Goal: Task Accomplishment & Management: Complete application form

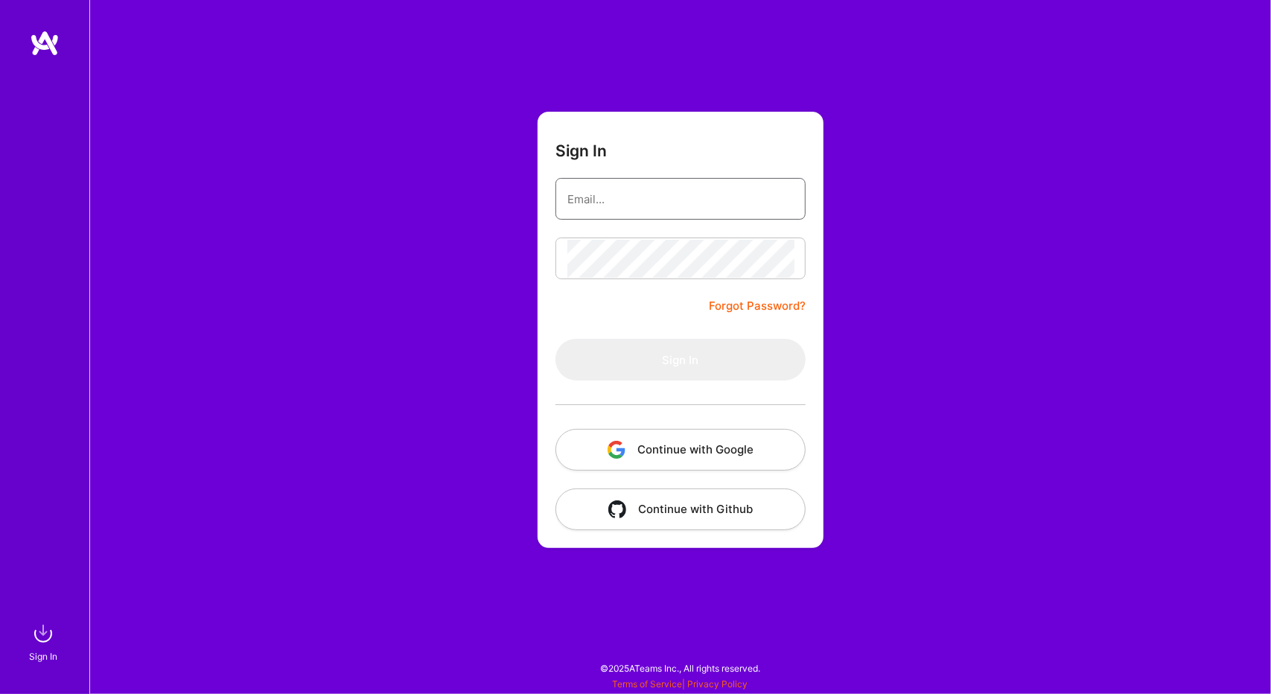
click at [633, 206] on input "email" at bounding box center [680, 199] width 226 height 38
type input "chrisdavi@gmail.com"
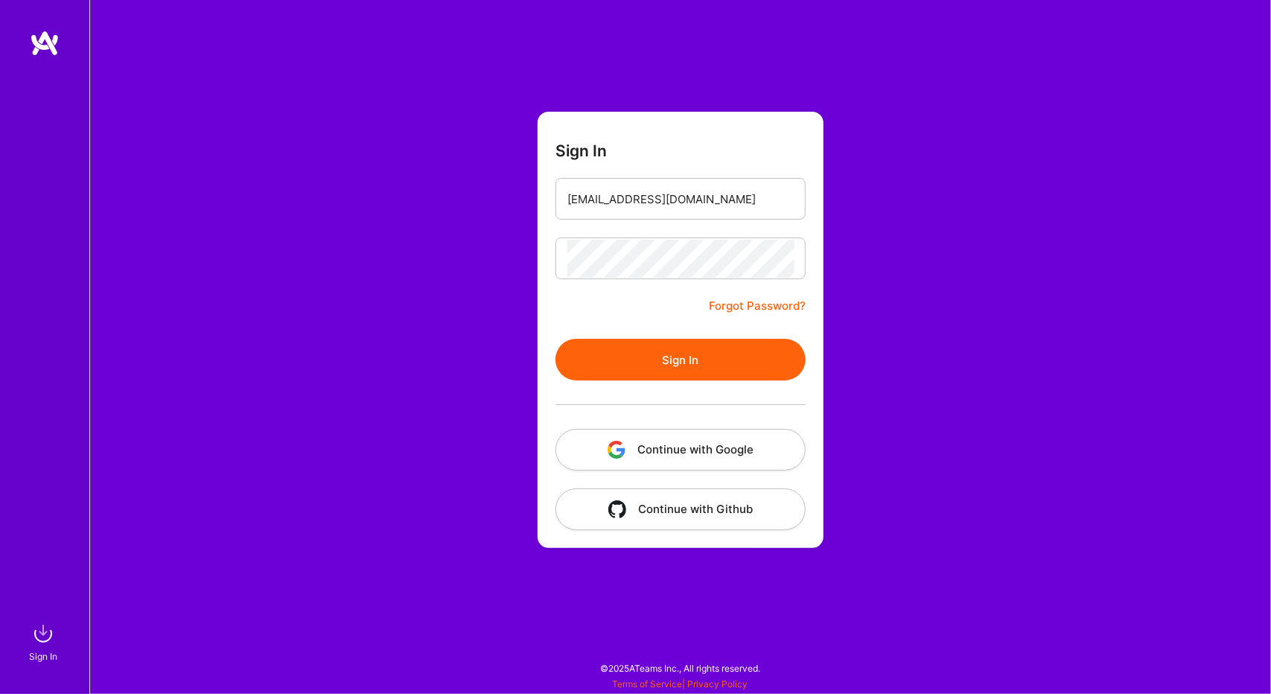
click at [696, 364] on button "Sign In" at bounding box center [680, 360] width 250 height 42
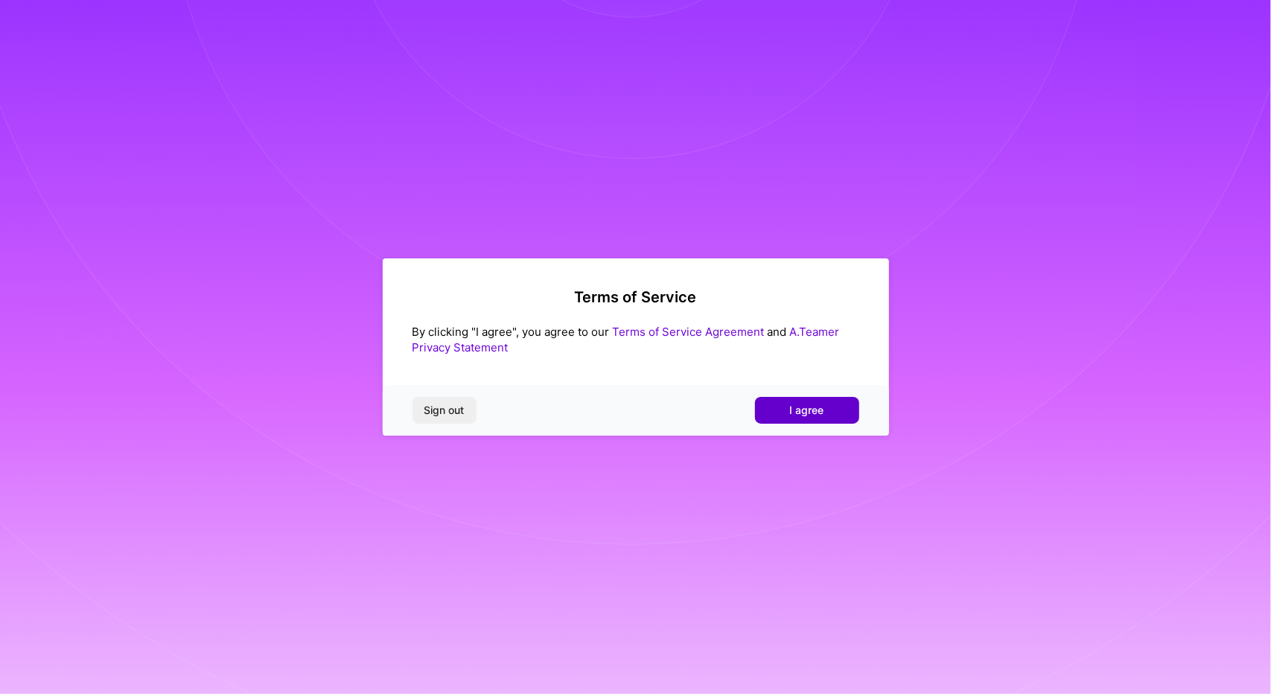
click at [805, 412] on span "I agree" at bounding box center [807, 410] width 34 height 15
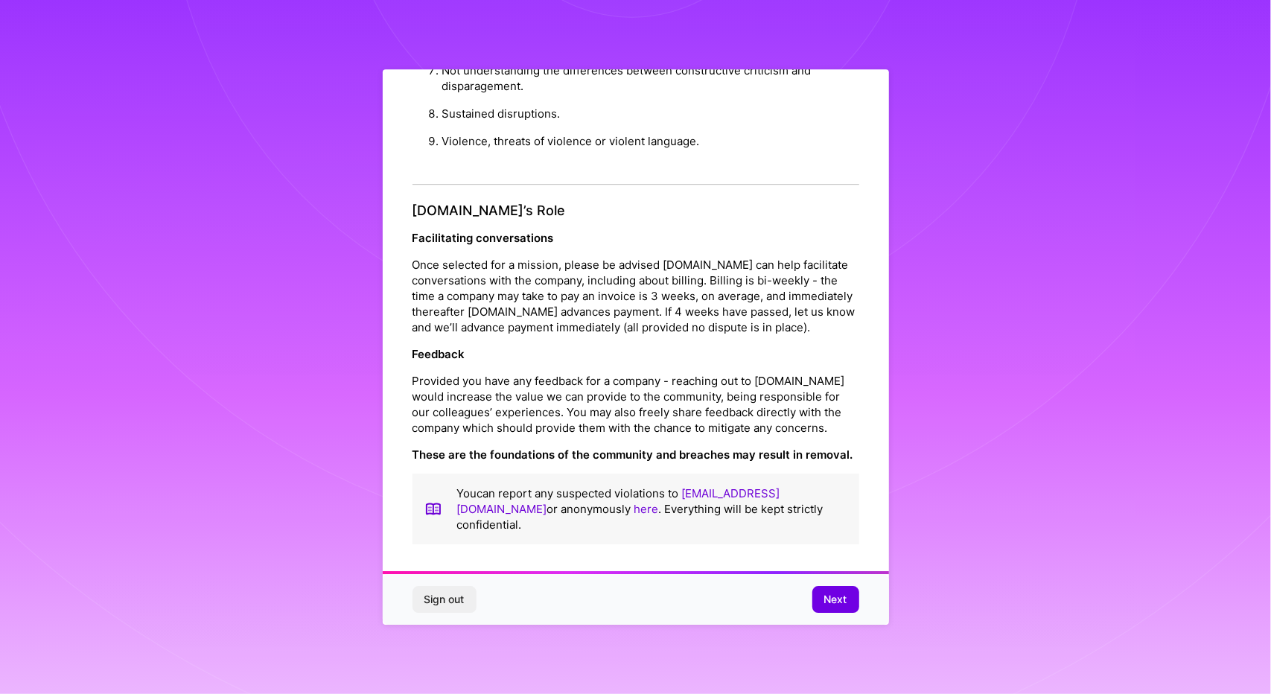
scroll to position [4, 0]
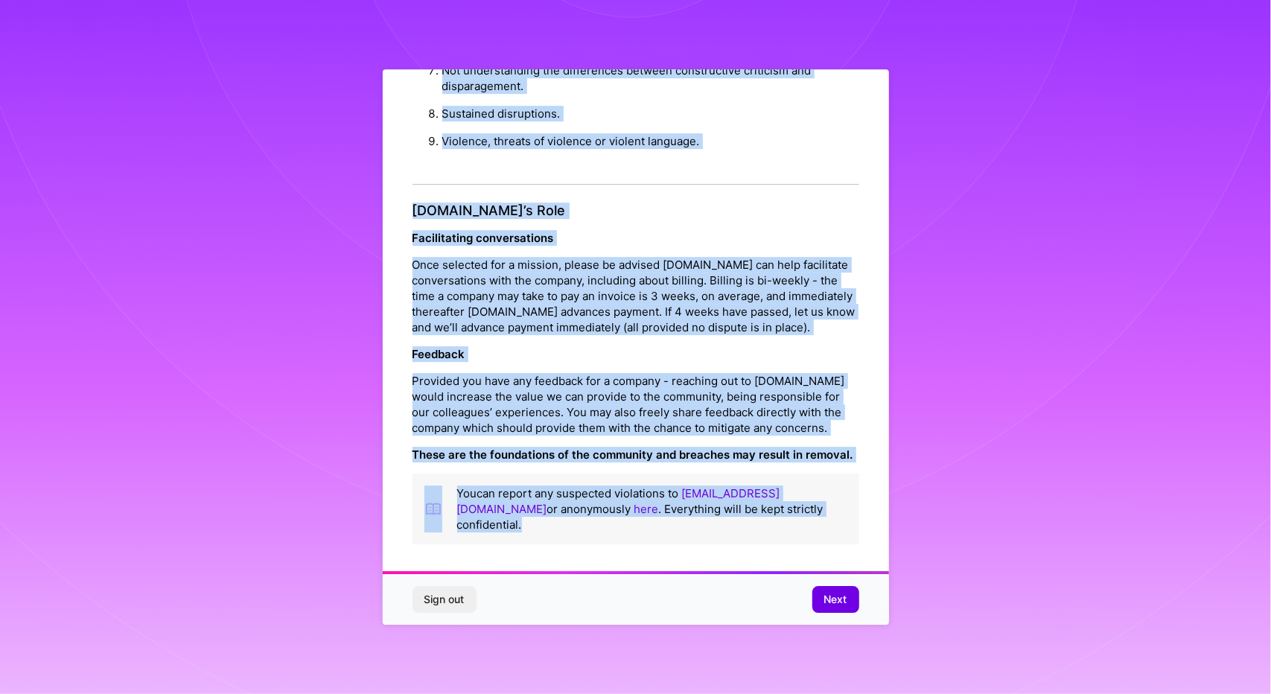
drag, startPoint x: 493, startPoint y: 111, endPoint x: 844, endPoint y: 547, distance: 560.1
click at [844, 547] on div "Platform Code of Conduct This is the [DOMAIN_NAME] Platform Code of Conduct! We…" at bounding box center [636, 345] width 506 height 560
copy div "Loremips Dolo si Ametcon Adip el sed D.Eius Temporin Utla et Dolorem! Al’en adm…"
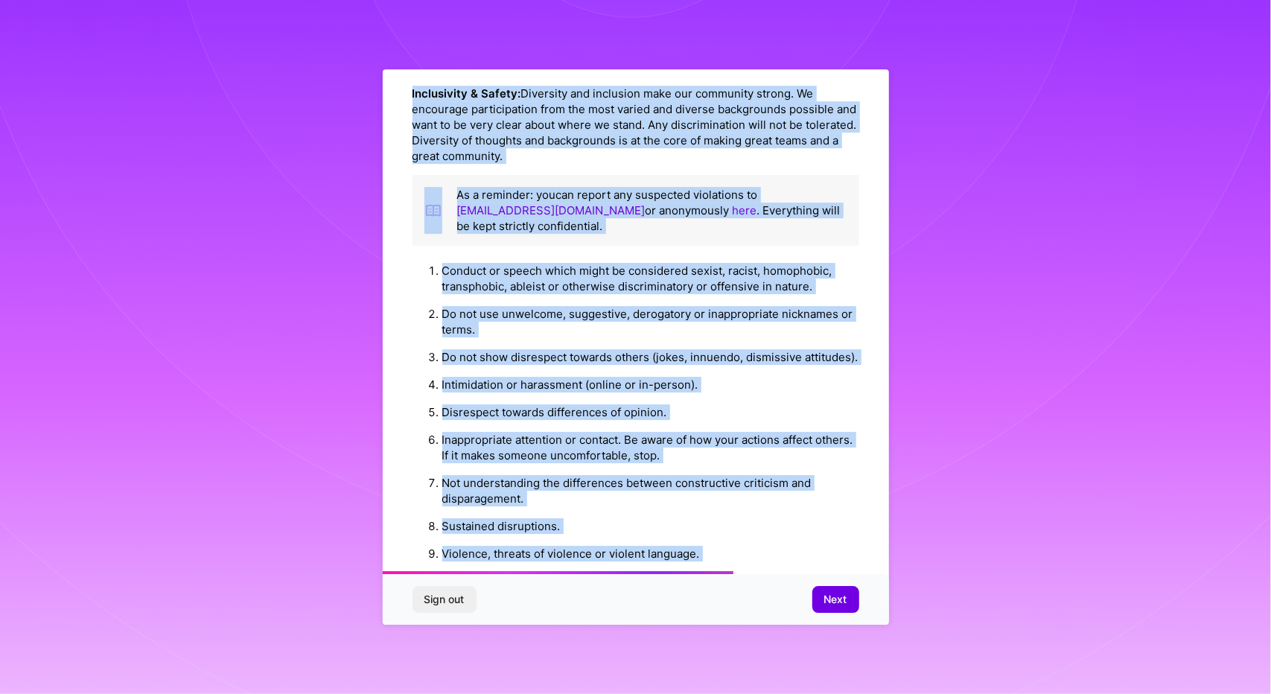
click at [810, 622] on div "Sign out Next" at bounding box center [636, 599] width 506 height 51
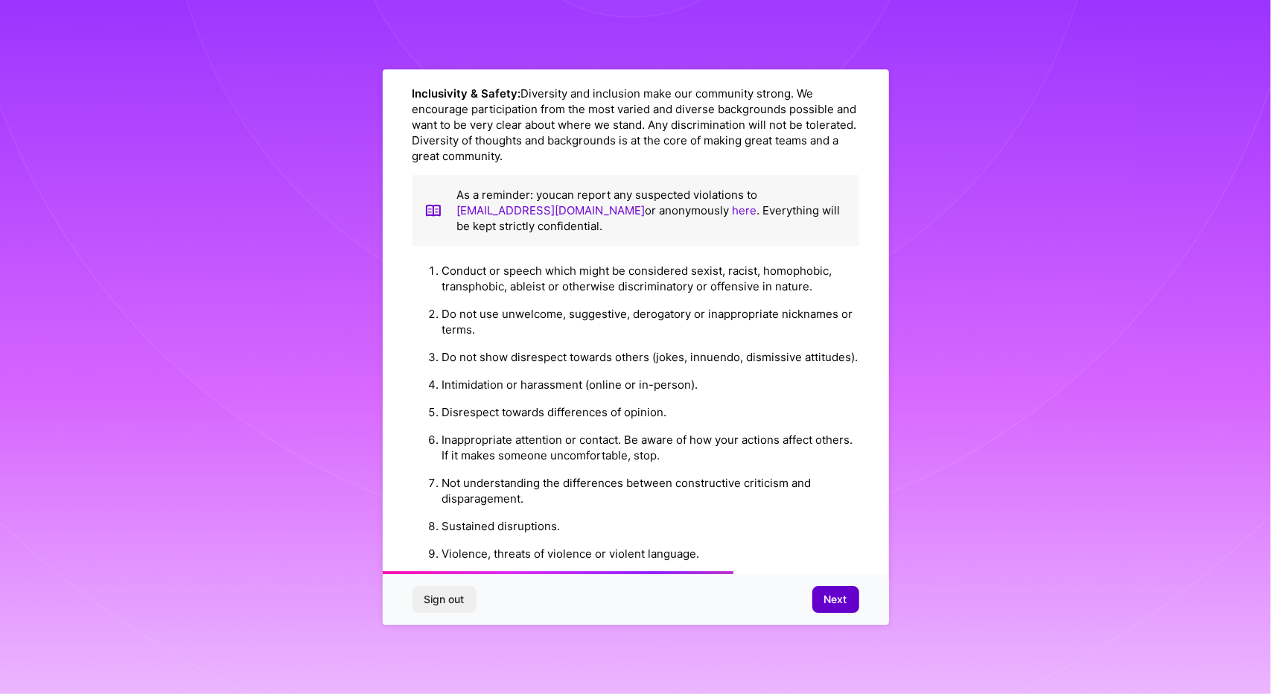
click at [837, 597] on span "Next" at bounding box center [835, 599] width 23 height 15
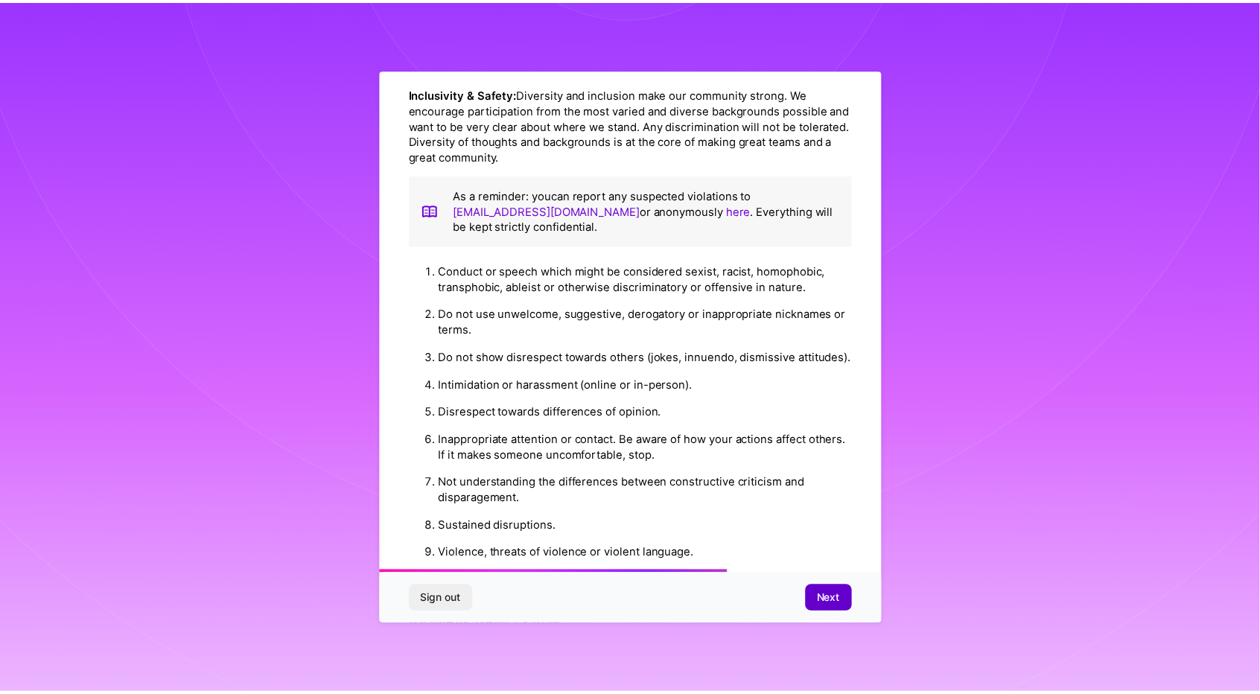
scroll to position [0, 0]
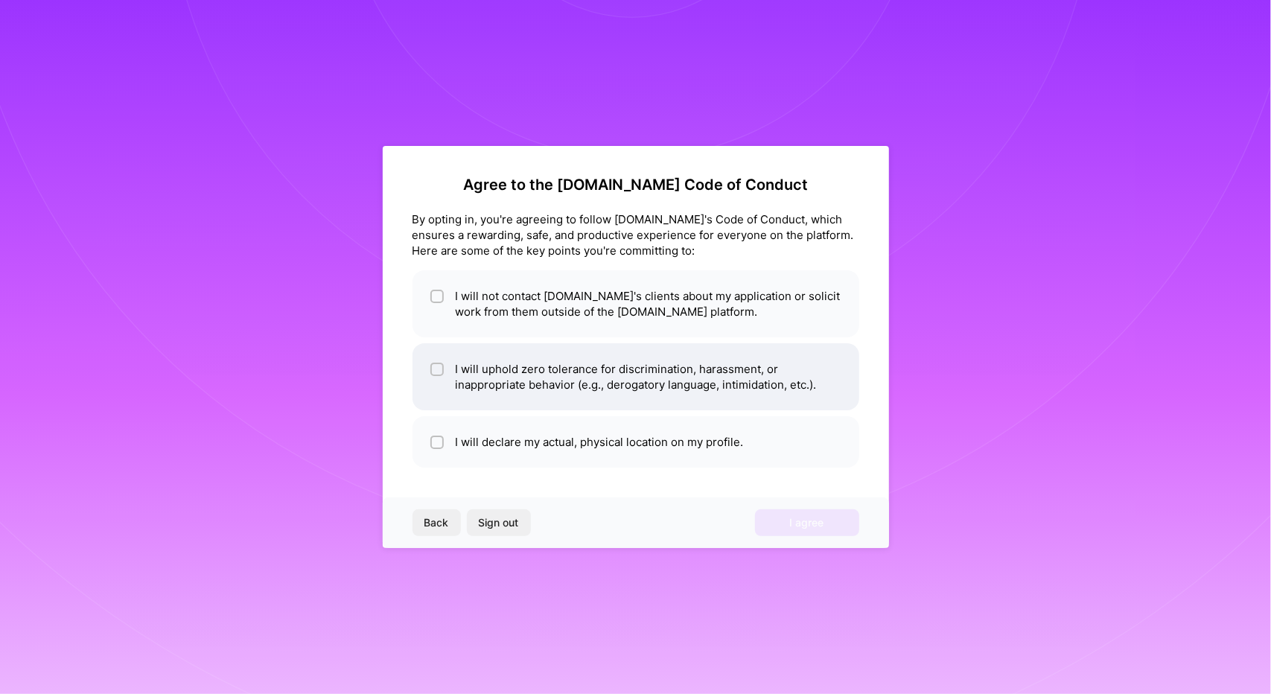
click at [433, 374] on input "checkbox" at bounding box center [438, 370] width 10 height 10
checkbox input "true"
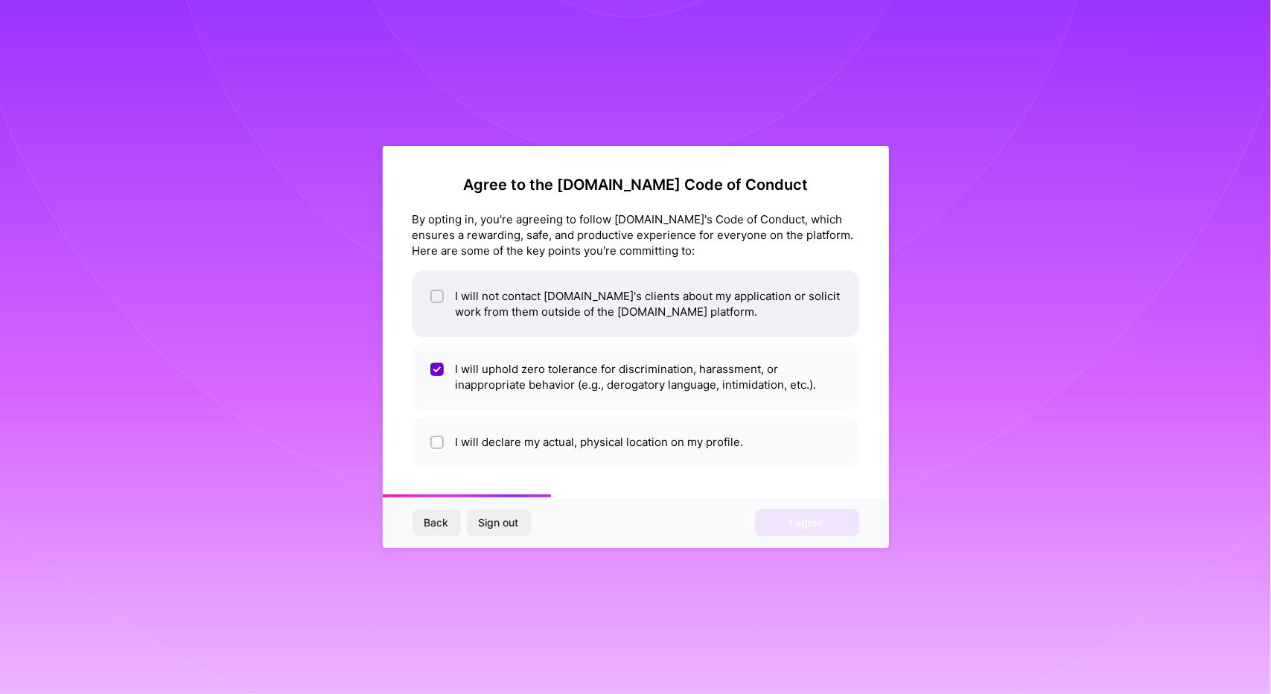
click at [442, 293] on div at bounding box center [436, 296] width 13 height 13
checkbox input "true"
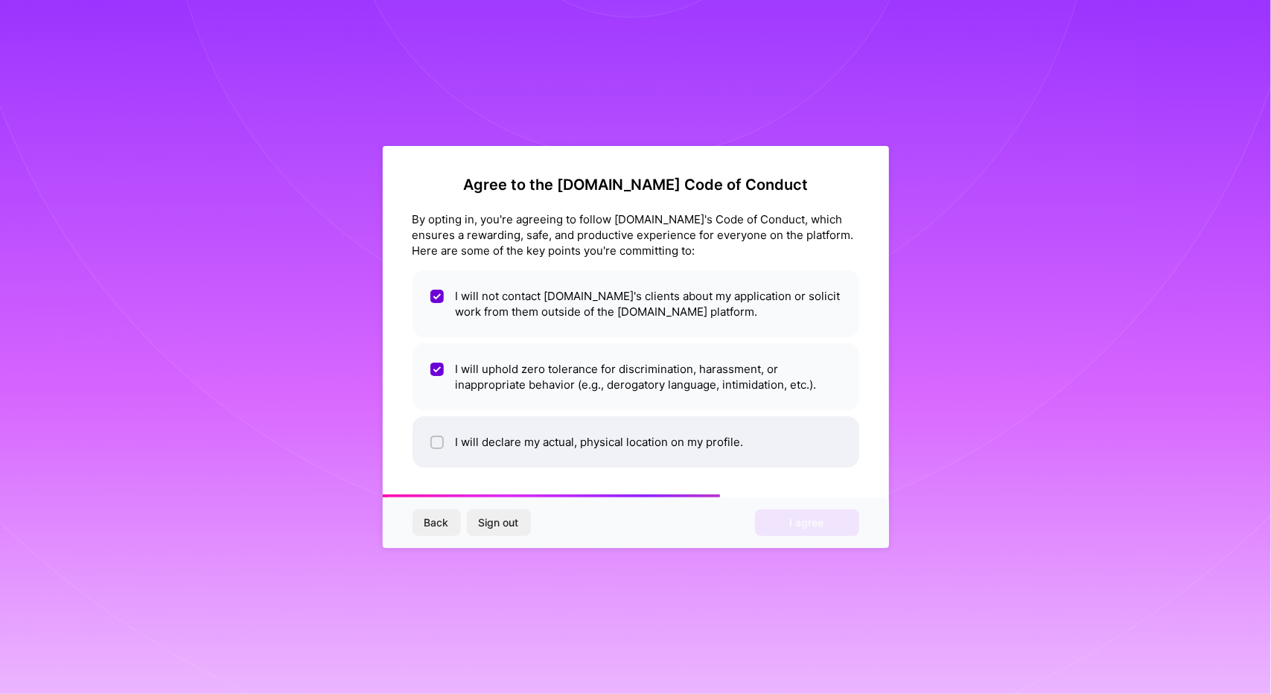
click at [435, 442] on input "checkbox" at bounding box center [438, 443] width 10 height 10
checkbox input "true"
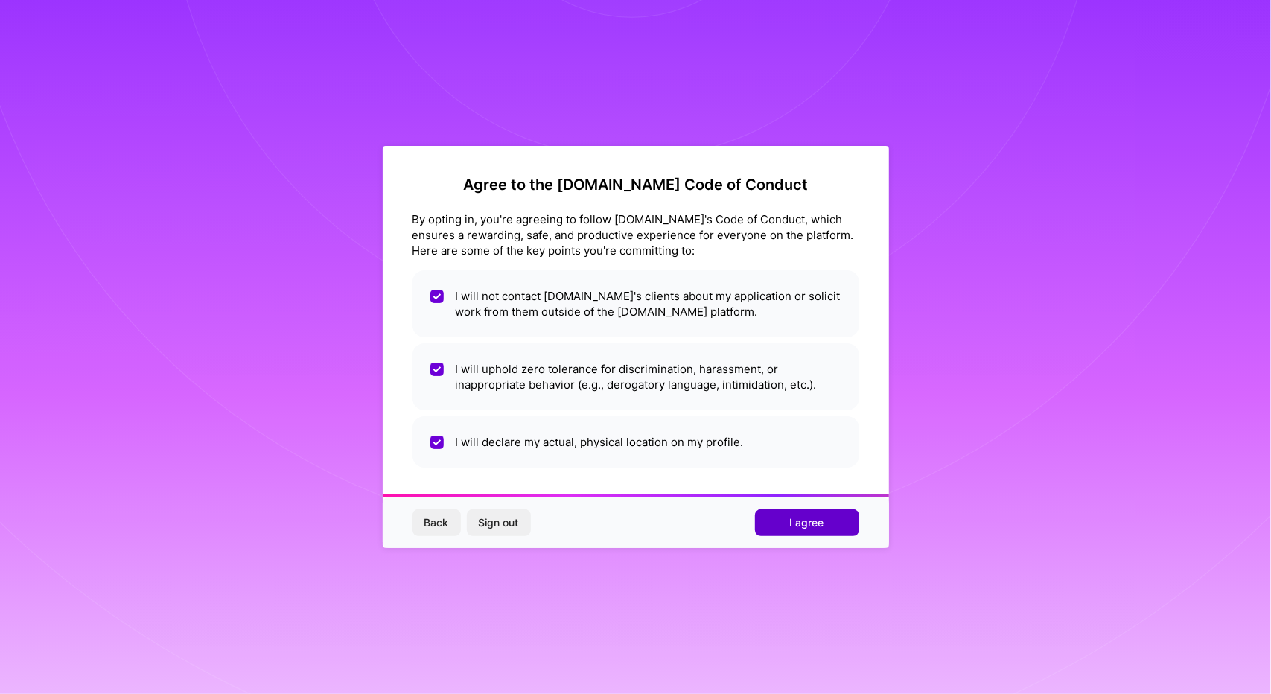
click at [825, 511] on button "I agree" at bounding box center [807, 522] width 104 height 27
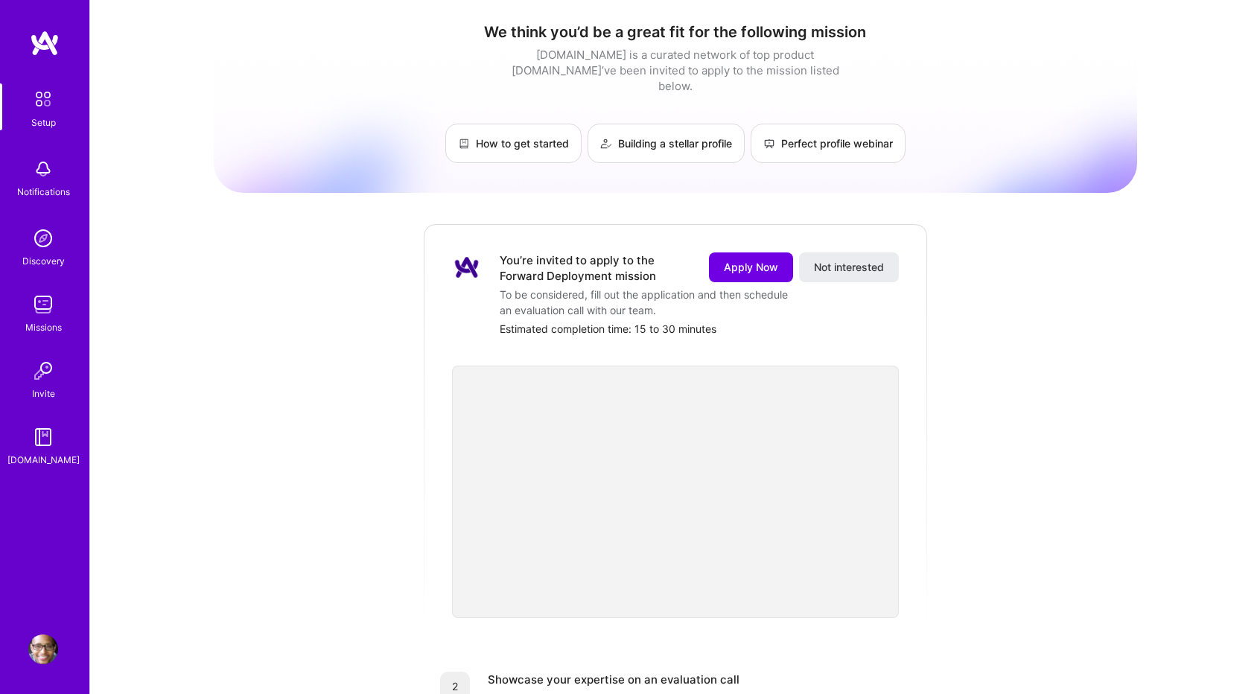
click at [328, 555] on div "We think you’d be a great fit for the following mission [DOMAIN_NAME] is a cura…" at bounding box center [675, 584] width 923 height 1147
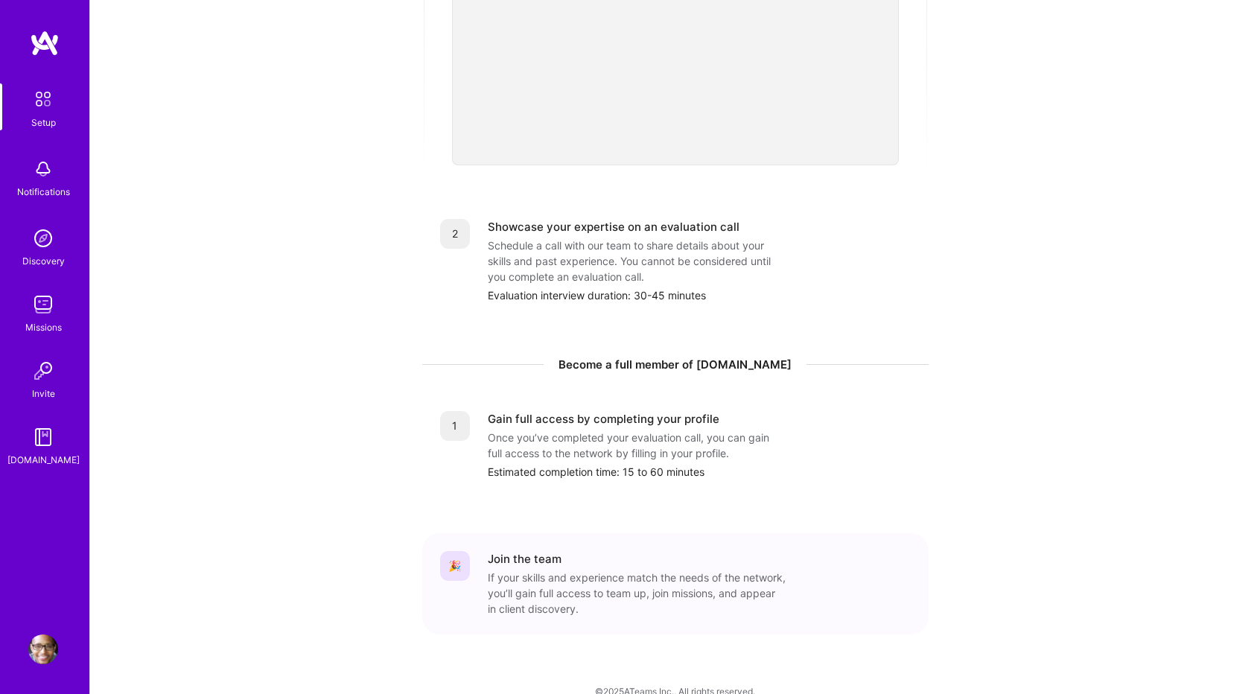
scroll to position [459, 0]
